Goal: Information Seeking & Learning: Check status

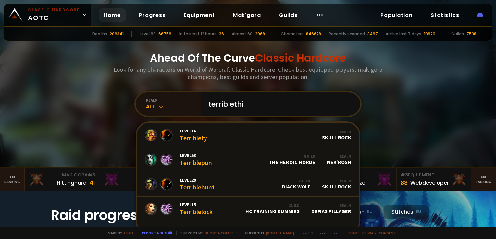
type input "terriblethis"
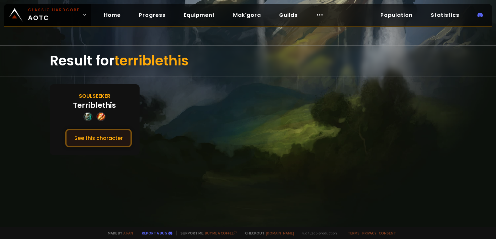
click at [103, 140] on button "See this character" at bounding box center [98, 138] width 66 height 18
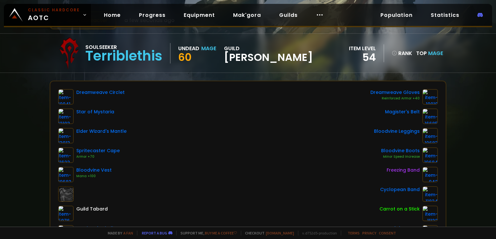
scroll to position [97, 0]
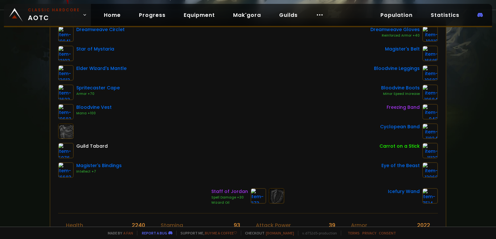
click at [60, 14] on span "Classic Hardcore AOTC" at bounding box center [54, 15] width 52 height 16
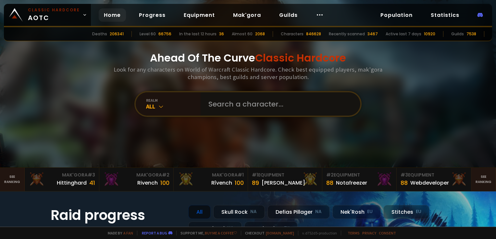
click at [250, 111] on input "text" at bounding box center [278, 103] width 148 height 23
type input "voodoomango"
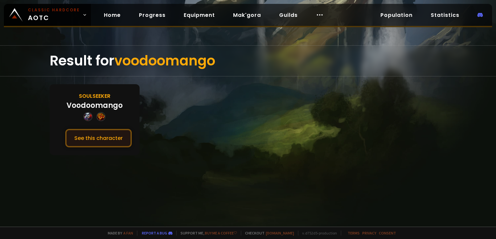
click at [104, 138] on button "See this character" at bounding box center [98, 138] width 66 height 18
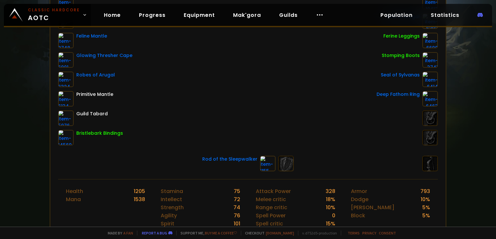
scroll to position [227, 0]
